Goal: Information Seeking & Learning: Learn about a topic

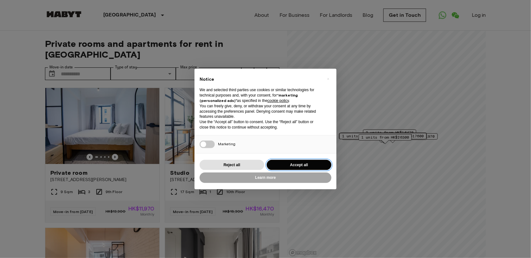
click at [292, 166] on button "Accept all" at bounding box center [299, 165] width 65 height 10
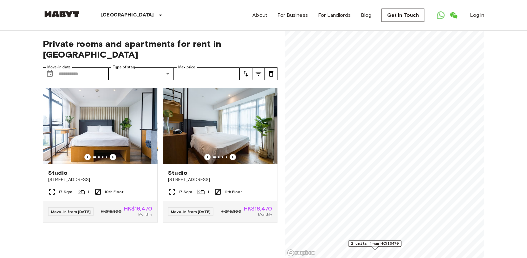
click at [368, 245] on span "2 units from HK$16470" at bounding box center [375, 244] width 48 height 6
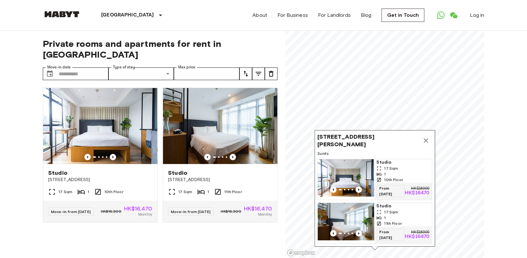
click at [428, 134] on button "Map marker" at bounding box center [426, 140] width 13 height 13
